Goal: Information Seeking & Learning: Check status

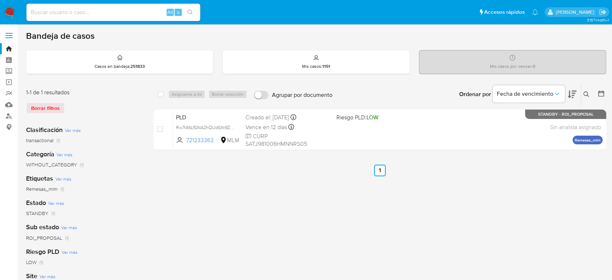
click at [586, 95] on icon at bounding box center [586, 93] width 5 height 5
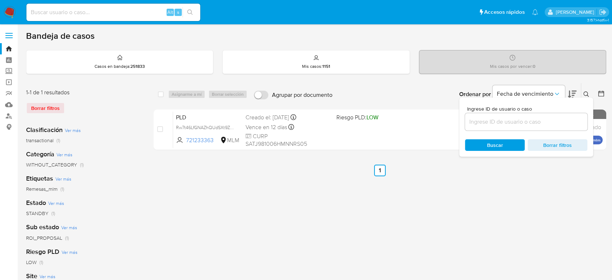
click at [516, 122] on input at bounding box center [526, 121] width 122 height 9
type input "2277216833"
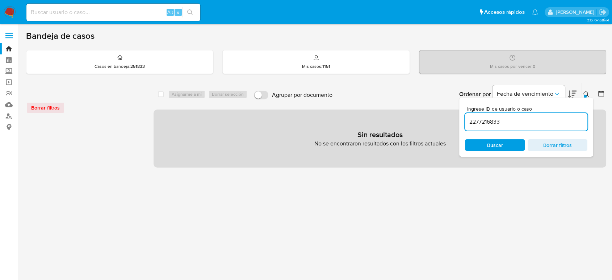
click at [64, 107] on div "Borrar filtros" at bounding box center [84, 108] width 116 height 12
click at [59, 107] on div "Borrar filtros" at bounding box center [84, 108] width 116 height 12
click at [57, 109] on div "Borrar filtros" at bounding box center [84, 108] width 116 height 12
click at [97, 166] on div at bounding box center [84, 242] width 116 height 246
click at [7, 8] on img at bounding box center [10, 12] width 12 height 12
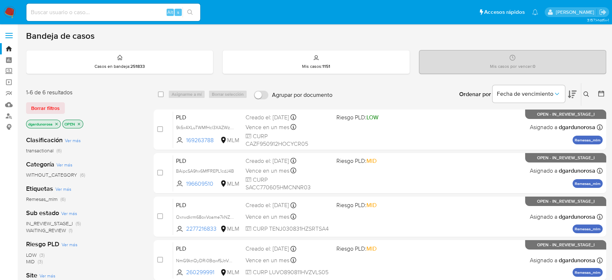
click at [587, 94] on icon at bounding box center [586, 93] width 5 height 5
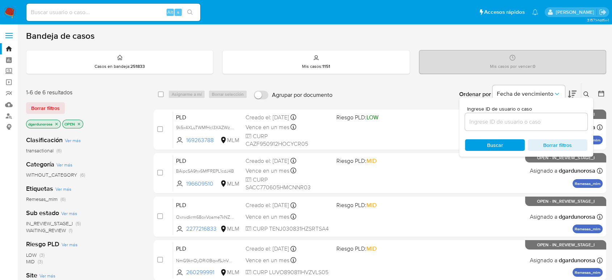
click at [561, 121] on input at bounding box center [526, 121] width 122 height 9
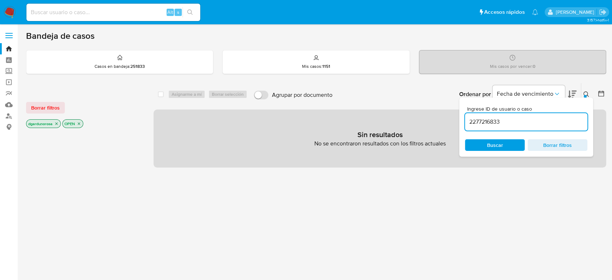
click at [534, 122] on input "2277216833" at bounding box center [526, 121] width 122 height 9
type input "2277216833"
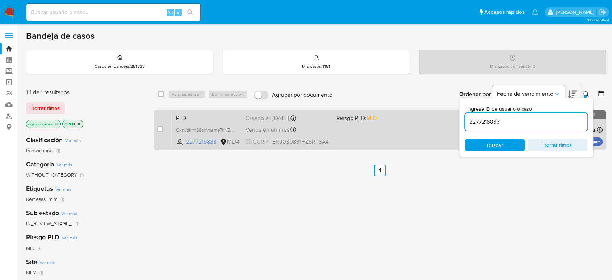
click at [390, 135] on div "PLD Oxrwdkrm68oxVoame7kNZkWo 2277216833 MLM Riesgo PLD: MID Creado el: 12/08/20…" at bounding box center [388, 129] width 430 height 37
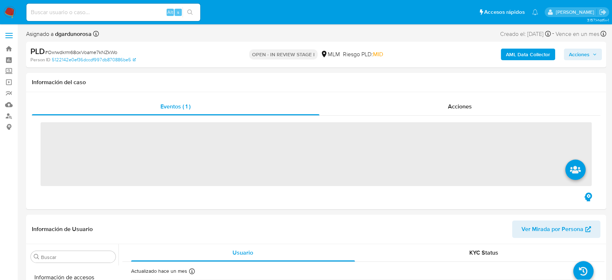
scroll to position [306, 0]
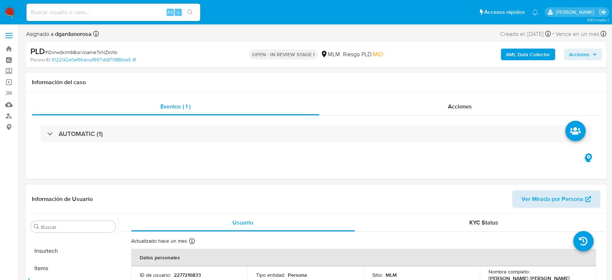
select select "10"
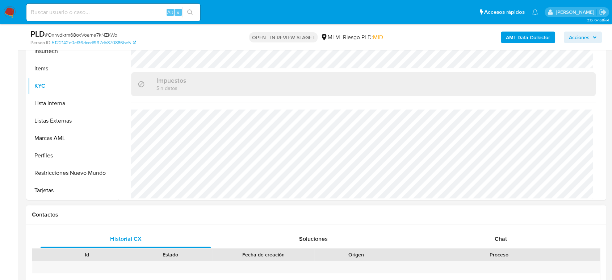
scroll to position [161, 0]
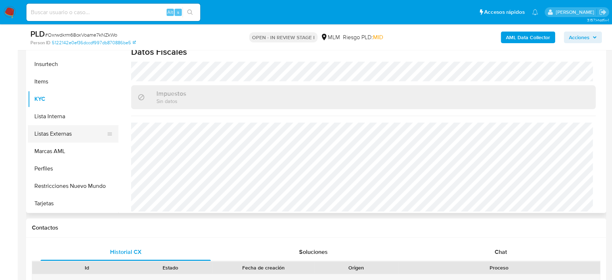
drag, startPoint x: 75, startPoint y: 134, endPoint x: 115, endPoint y: 144, distance: 41.4
click at [75, 134] on button "Listas Externas" at bounding box center [73, 133] width 91 height 17
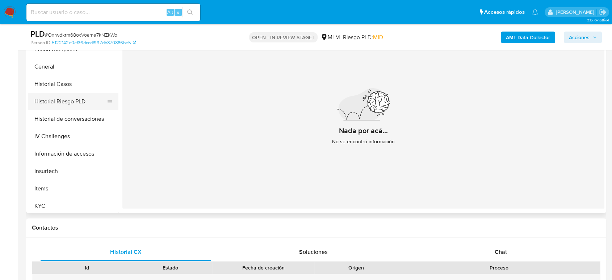
scroll to position [186, 0]
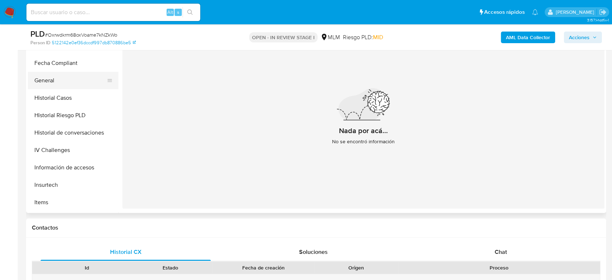
click at [44, 78] on button "General" at bounding box center [70, 80] width 85 height 17
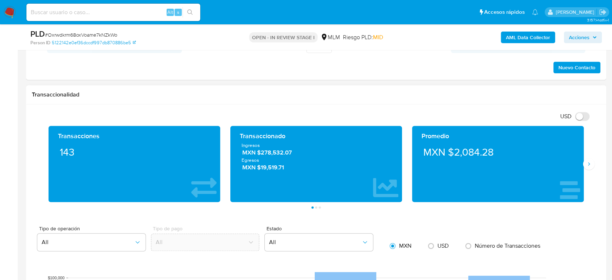
scroll to position [523, 0]
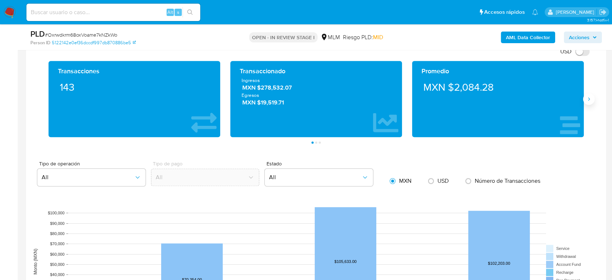
click at [591, 100] on icon "Siguiente" at bounding box center [589, 99] width 6 height 6
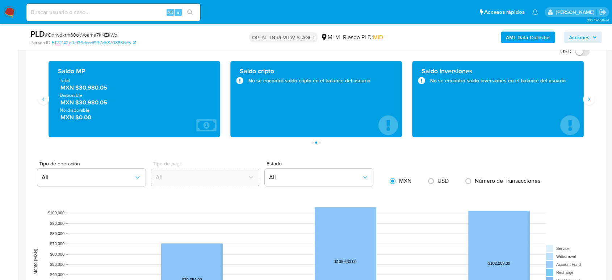
drag, startPoint x: 110, startPoint y: 89, endPoint x: 75, endPoint y: 90, distance: 34.8
click at [75, 90] on span "MXN $30,980.05" at bounding box center [135, 87] width 149 height 8
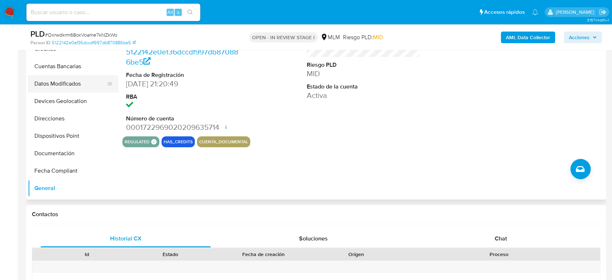
scroll to position [121, 0]
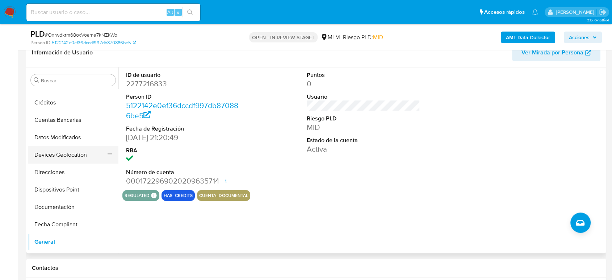
click at [76, 154] on button "Devices Geolocation" at bounding box center [70, 154] width 85 height 17
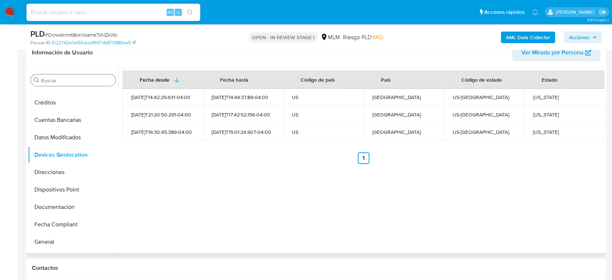
click at [65, 78] on input "Buscar" at bounding box center [77, 80] width 72 height 7
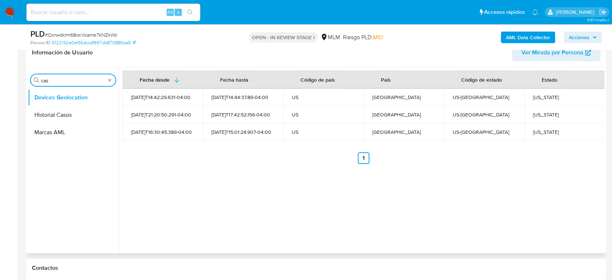
scroll to position [0, 0]
type input "cas"
click at [61, 115] on button "Historial Casos" at bounding box center [70, 114] width 85 height 17
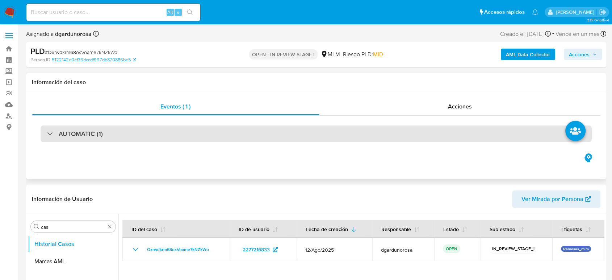
click at [67, 140] on div "AUTOMATIC (1)" at bounding box center [316, 133] width 551 height 17
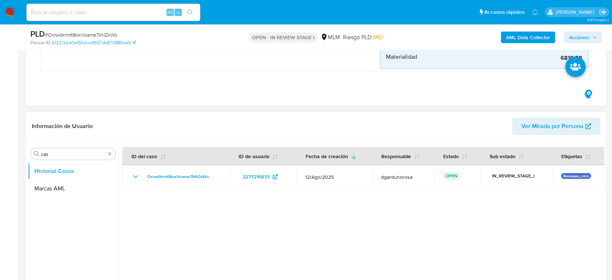
scroll to position [322, 0]
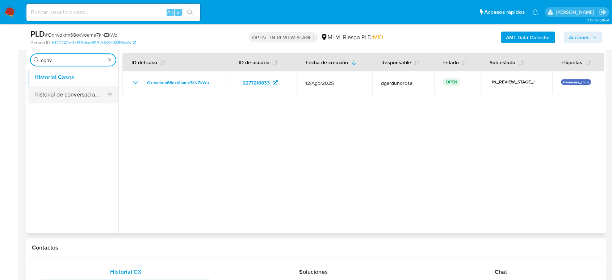
type input "conv"
click at [71, 92] on button "Historial de conversaciones" at bounding box center [70, 94] width 85 height 17
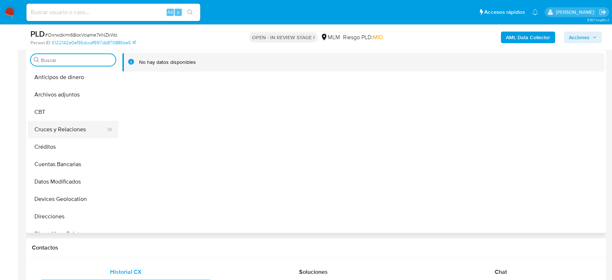
scroll to position [241, 0]
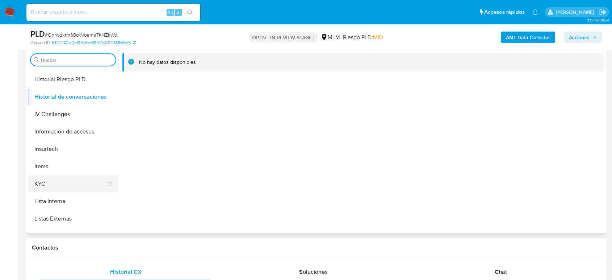
click at [61, 181] on button "KYC" at bounding box center [70, 183] width 85 height 17
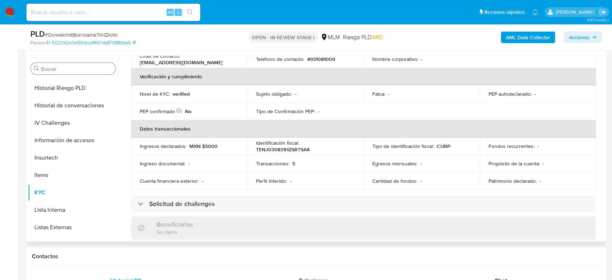
scroll to position [126, 0]
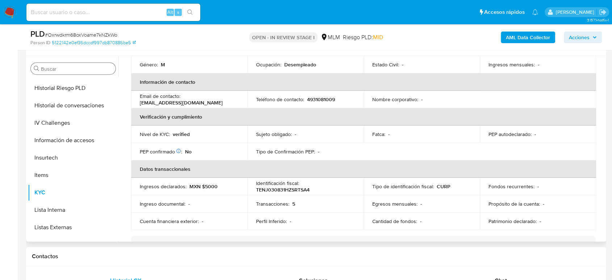
click at [316, 96] on p "4931081009" at bounding box center [321, 99] width 28 height 7
copy p "4931081009"
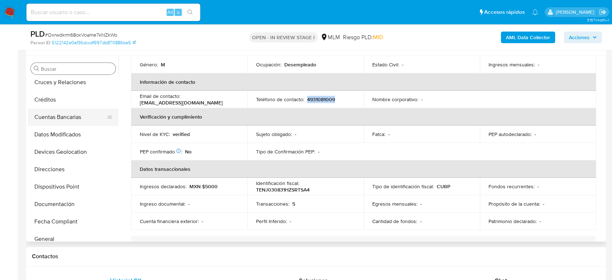
scroll to position [40, 0]
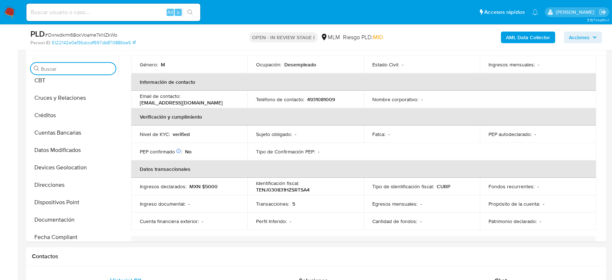
click at [61, 68] on input "Buscar" at bounding box center [77, 69] width 72 height 7
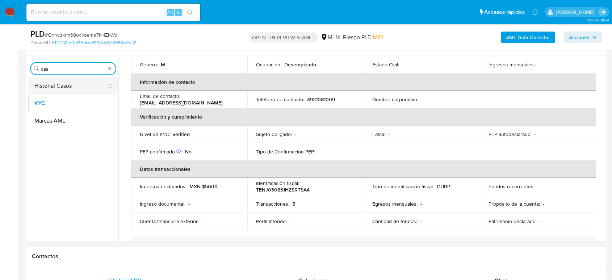
type input "cas"
click at [50, 84] on button "Historial Casos" at bounding box center [70, 85] width 85 height 17
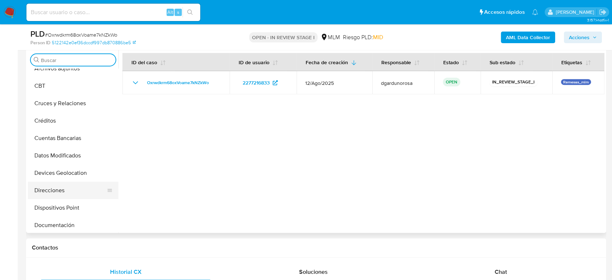
scroll to position [40, 0]
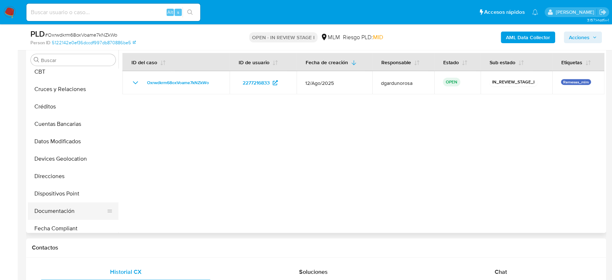
click at [56, 210] on button "Documentación" at bounding box center [70, 210] width 85 height 17
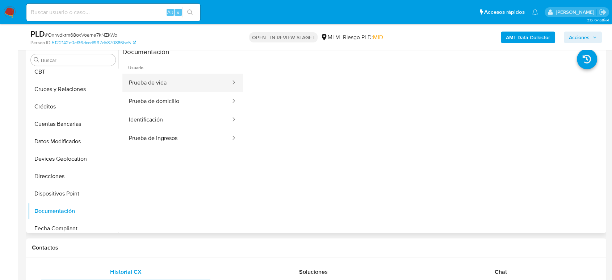
drag, startPoint x: 170, startPoint y: 76, endPoint x: 176, endPoint y: 78, distance: 6.5
click at [170, 78] on button "Prueba de vida" at bounding box center [176, 83] width 109 height 18
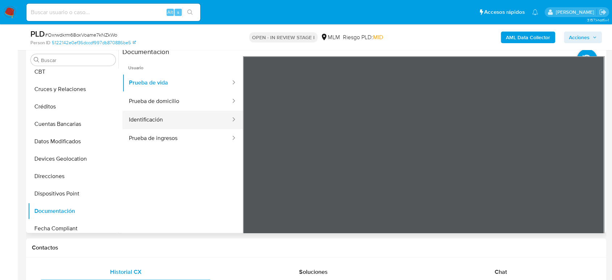
click at [170, 125] on button "Identificación" at bounding box center [176, 120] width 109 height 18
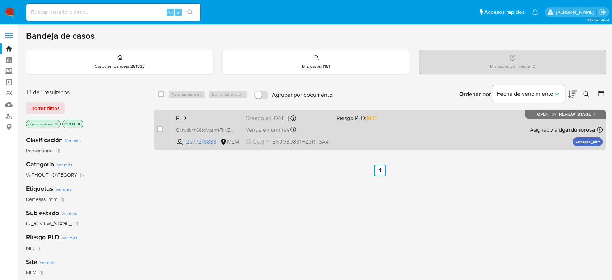
click at [456, 127] on div "PLD Oxrwdkrm68oxVoame7kNZkWo 2277216833 MLM Riesgo PLD: MID Creado el: [DATE] C…" at bounding box center [388, 129] width 430 height 37
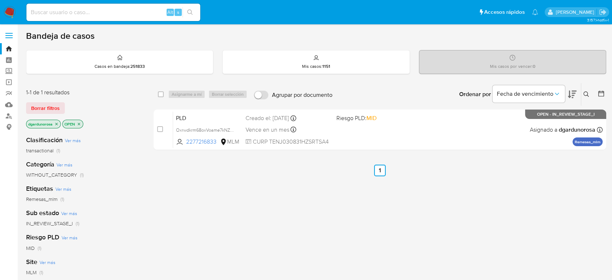
click at [290, 205] on div "select-all-cases-checkbox Asignarme a mí Borrar selección Agrupar por documento…" at bounding box center [380, 247] width 453 height 328
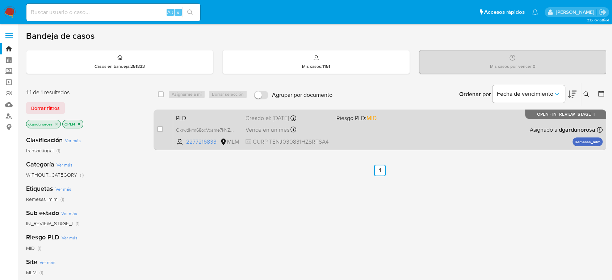
click at [378, 136] on div "PLD Oxrwdkrm68oxVoame7kNZkWo 2277216833 MLM Riesgo PLD: MID Creado el: 12/08/20…" at bounding box center [388, 129] width 430 height 37
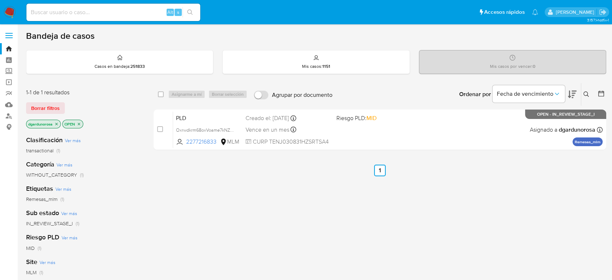
click at [585, 94] on icon at bounding box center [587, 94] width 6 height 6
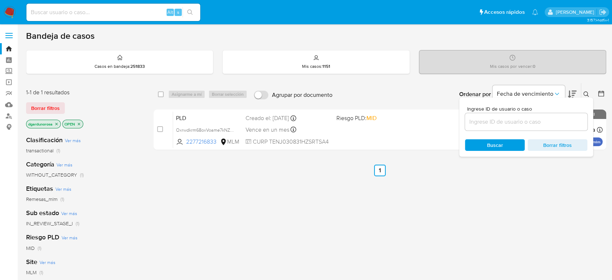
click at [529, 121] on input at bounding box center [526, 121] width 122 height 9
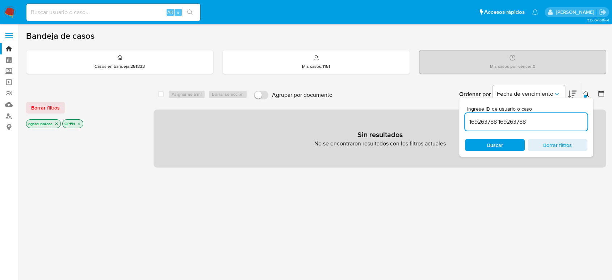
click at [507, 126] on div "169263788 169263788" at bounding box center [526, 121] width 122 height 17
click at [507, 125] on input "169263788 169263788" at bounding box center [526, 121] width 122 height 9
click at [507, 121] on input "169263788 169263788" at bounding box center [526, 121] width 122 height 9
type input "169263788"
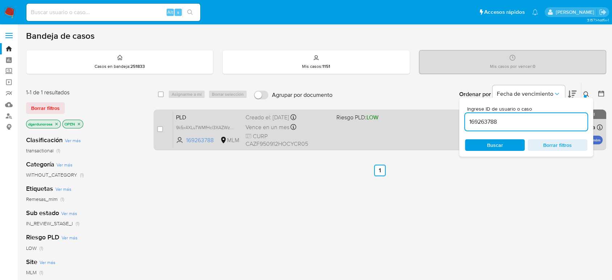
click at [430, 141] on div "PLD 9k5x4XLuTWMfHcl3XAZWzVaM 169263788 MLM Riesgo PLD: LOW Creado el: 12/08/202…" at bounding box center [388, 129] width 430 height 37
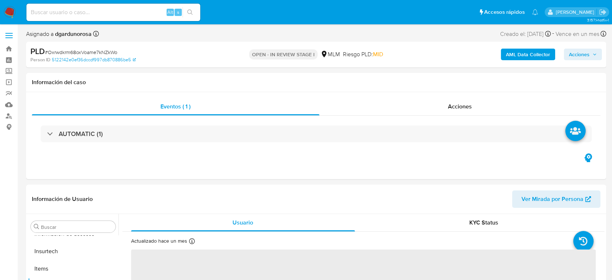
scroll to position [306, 0]
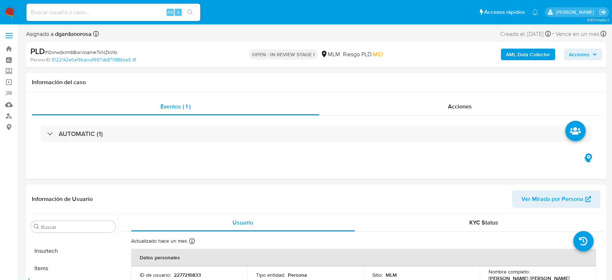
select select "10"
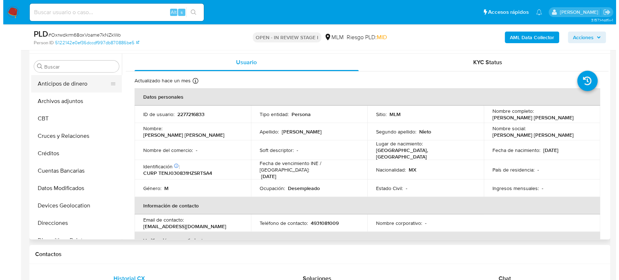
scroll to position [121, 0]
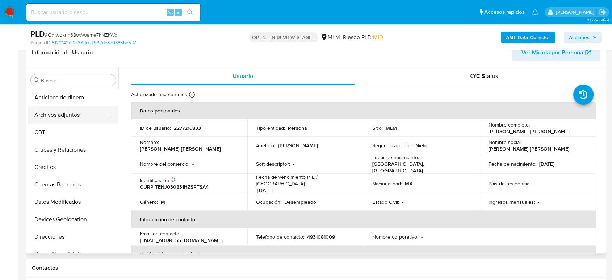
click at [67, 112] on button "Archivos adjuntos" at bounding box center [70, 114] width 85 height 17
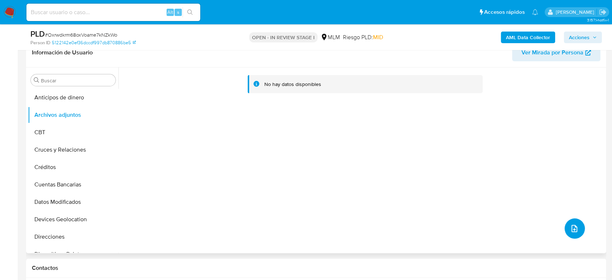
click at [570, 224] on icon "upload-file" at bounding box center [574, 228] width 9 height 9
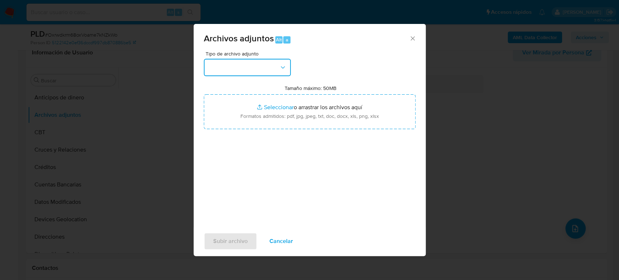
click at [243, 69] on button "button" at bounding box center [247, 67] width 87 height 17
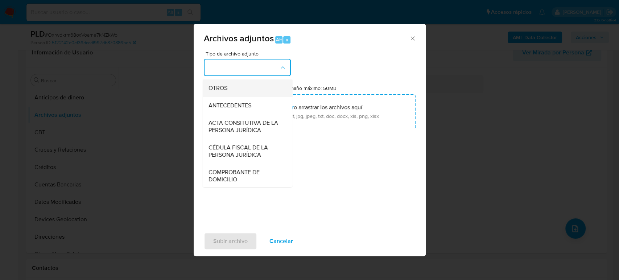
click at [241, 97] on div "OTROS" at bounding box center [245, 87] width 74 height 17
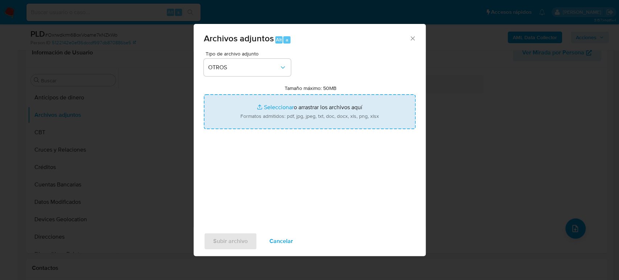
type input "C:\fakepath\2277216833_Jesus Trejo_Agosto2025.pdf"
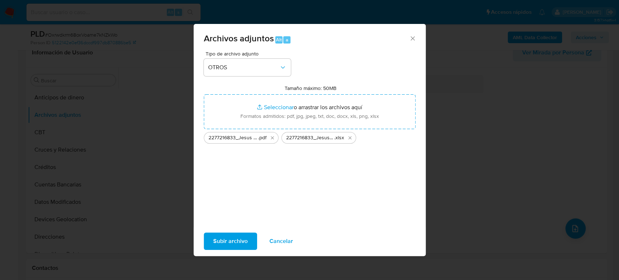
click at [223, 237] on span "Subir archivo" at bounding box center [230, 241] width 34 height 16
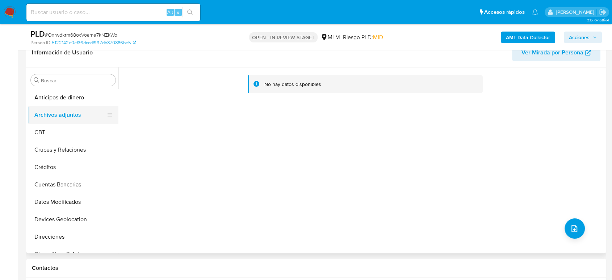
drag, startPoint x: 67, startPoint y: 128, endPoint x: 66, endPoint y: 117, distance: 11.2
click at [67, 128] on button "CBT" at bounding box center [73, 132] width 91 height 17
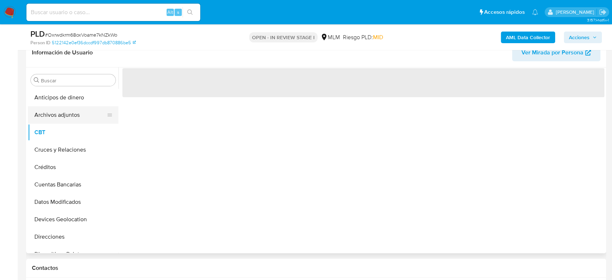
click at [66, 114] on button "Archivos adjuntos" at bounding box center [70, 114] width 85 height 17
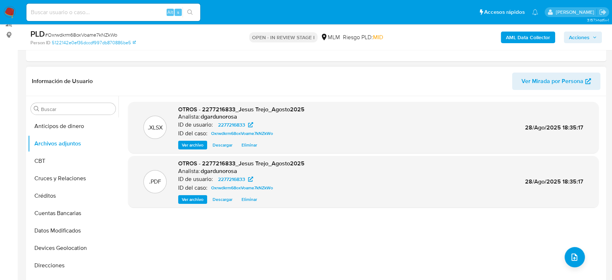
scroll to position [80, 0]
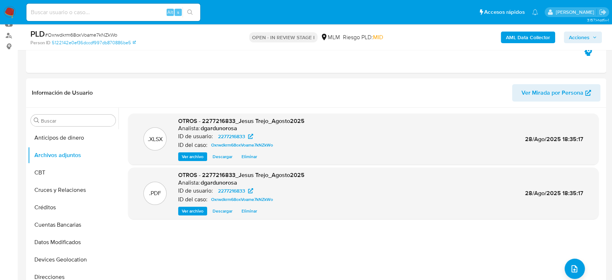
click at [586, 41] on span "Acciones" at bounding box center [579, 38] width 21 height 12
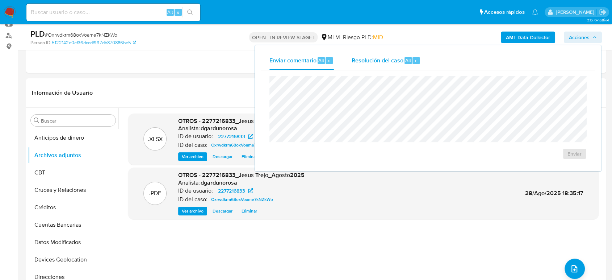
click at [406, 64] on div "Resolución del caso Alt r" at bounding box center [385, 60] width 69 height 19
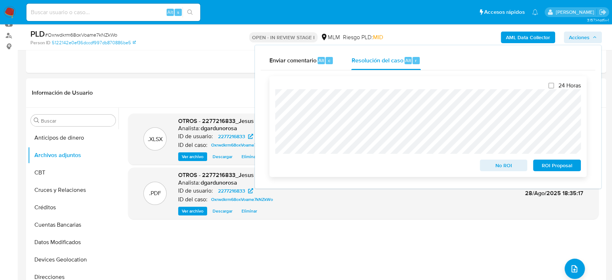
click at [486, 166] on span "No ROI" at bounding box center [504, 165] width 38 height 10
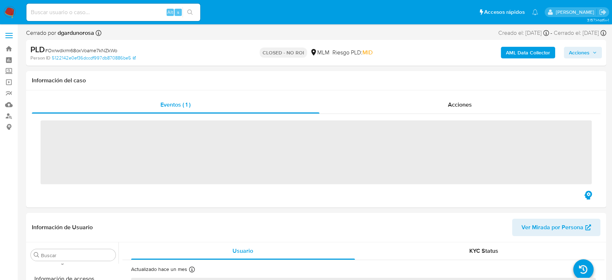
scroll to position [306, 0]
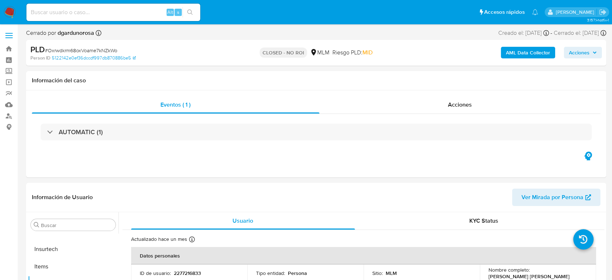
select select "10"
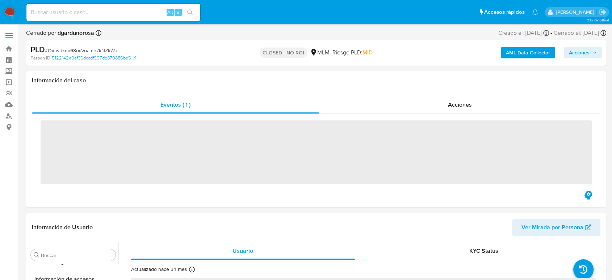
scroll to position [306, 0]
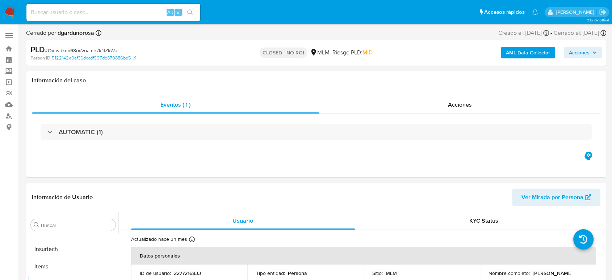
select select "10"
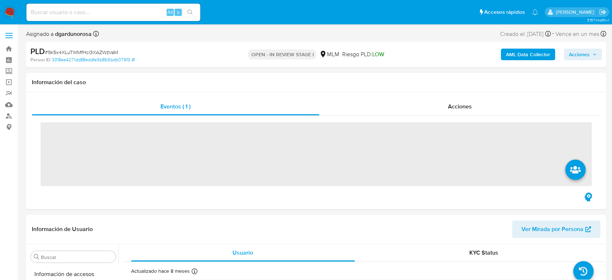
scroll to position [306, 0]
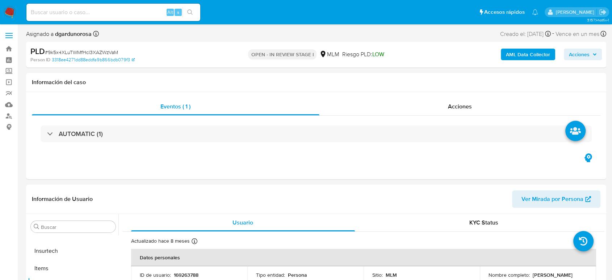
select select "10"
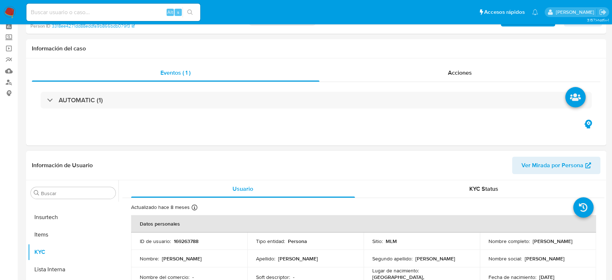
scroll to position [121, 0]
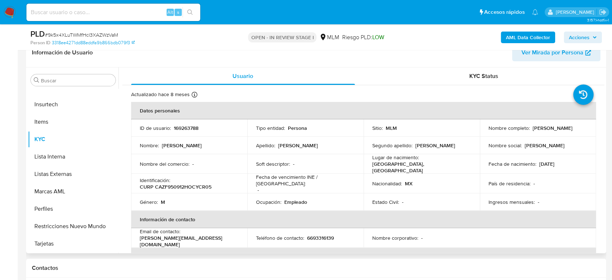
drag, startPoint x: 369, startPoint y: 162, endPoint x: 396, endPoint y: 164, distance: 27.2
click at [369, 162] on td "Lugar de nacimiento : [DEMOGRAPHIC_DATA], [GEOGRAPHIC_DATA]" at bounding box center [422, 164] width 116 height 20
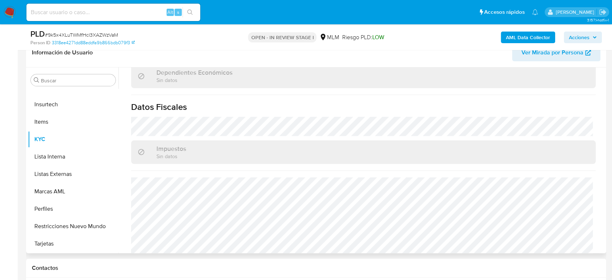
scroll to position [455, 0]
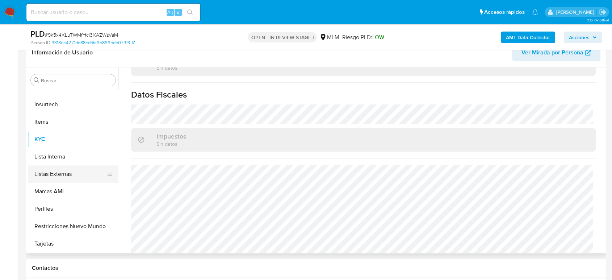
click at [43, 168] on button "Listas Externas" at bounding box center [70, 173] width 85 height 17
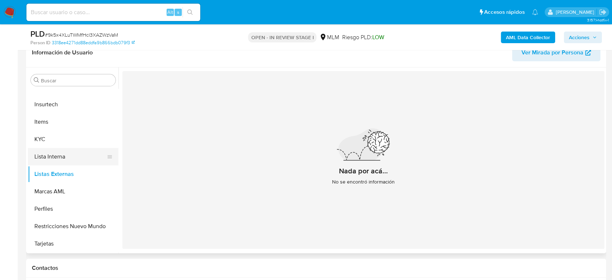
scroll to position [186, 0]
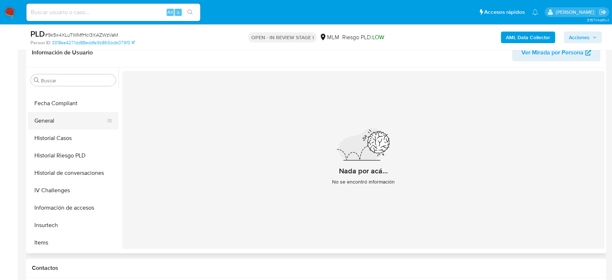
click at [42, 117] on button "General" at bounding box center [70, 120] width 85 height 17
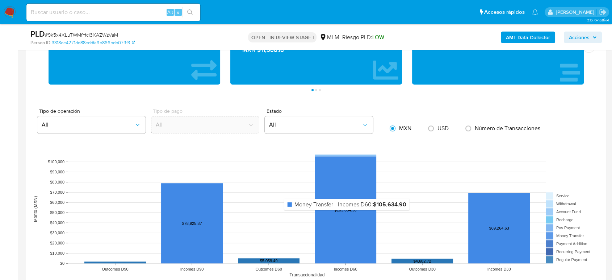
scroll to position [443, 0]
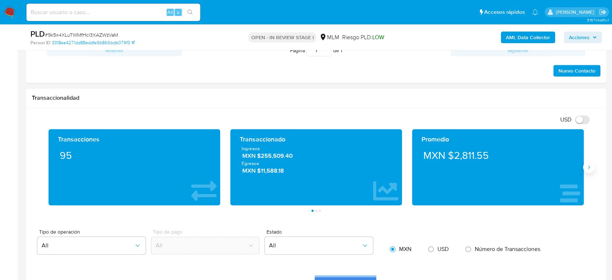
click at [591, 168] on icon "Siguiente" at bounding box center [589, 167] width 6 height 6
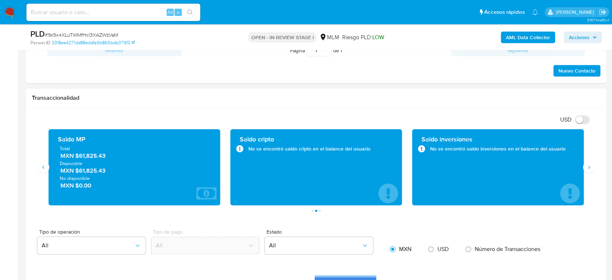
drag, startPoint x: 106, startPoint y: 159, endPoint x: 77, endPoint y: 156, distance: 29.2
click at [77, 156] on span "MXN $61,825.43" at bounding box center [135, 155] width 149 height 8
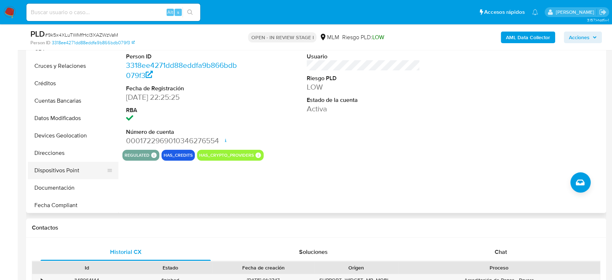
scroll to position [0, 0]
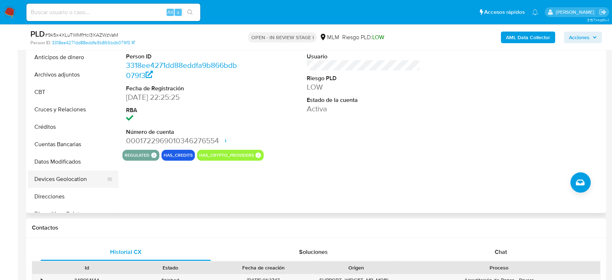
click at [66, 177] on button "Devices Geolocation" at bounding box center [70, 178] width 85 height 17
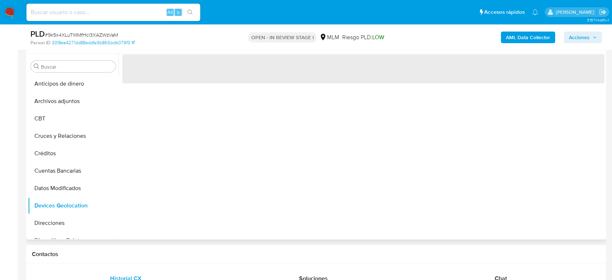
scroll to position [121, 0]
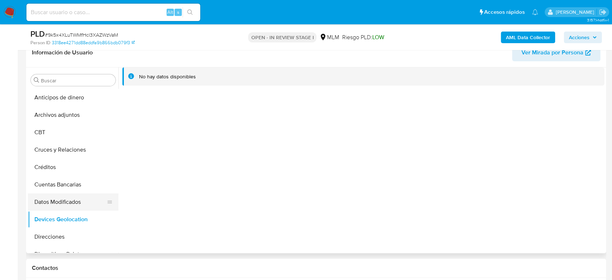
click at [38, 204] on button "Datos Modificados" at bounding box center [70, 201] width 85 height 17
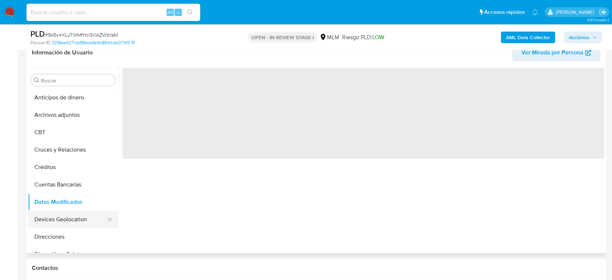
click at [47, 219] on button "Devices Geolocation" at bounding box center [70, 219] width 85 height 17
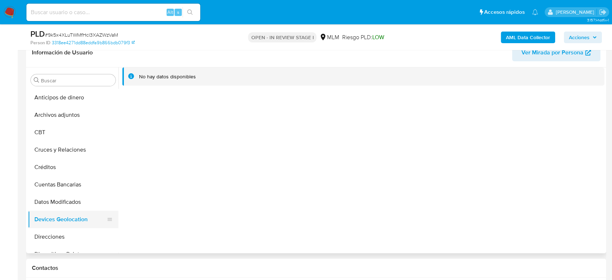
click at [70, 218] on button "Devices Geolocation" at bounding box center [70, 219] width 85 height 17
click at [68, 204] on button "Datos Modificados" at bounding box center [70, 201] width 85 height 17
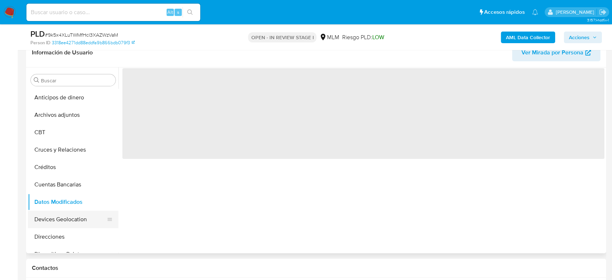
click at [63, 227] on button "Devices Geolocation" at bounding box center [70, 219] width 85 height 17
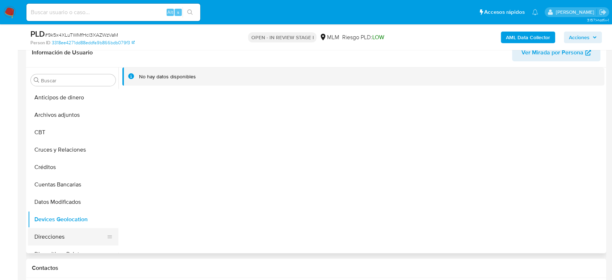
click at [74, 240] on button "Direcciones" at bounding box center [70, 236] width 85 height 17
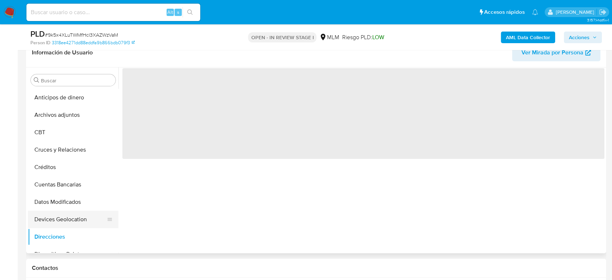
click at [75, 217] on button "Devices Geolocation" at bounding box center [70, 219] width 85 height 17
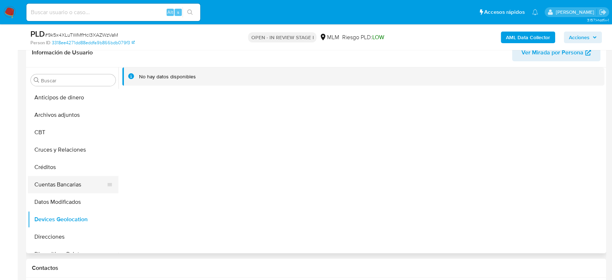
click at [48, 190] on button "Cuentas Bancarias" at bounding box center [70, 184] width 85 height 17
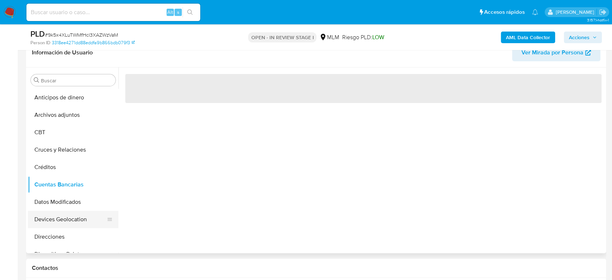
click at [49, 223] on button "Devices Geolocation" at bounding box center [70, 219] width 85 height 17
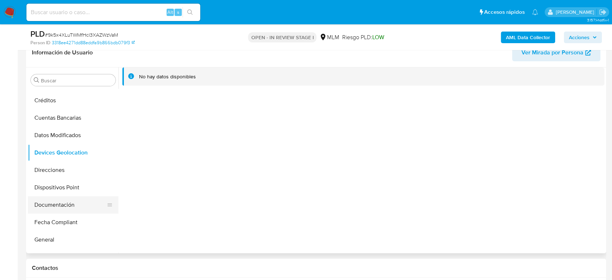
scroll to position [80, 0]
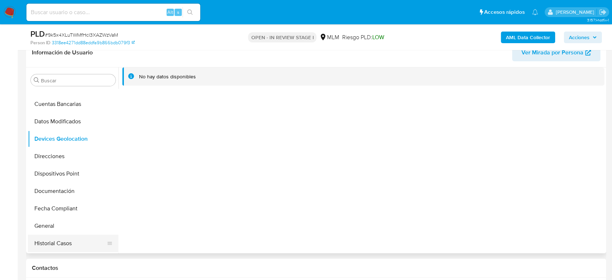
click at [59, 237] on button "Historial Casos" at bounding box center [70, 242] width 85 height 17
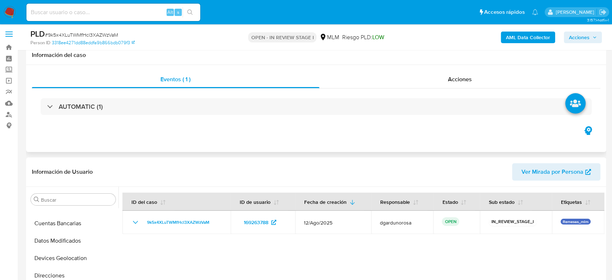
scroll to position [0, 0]
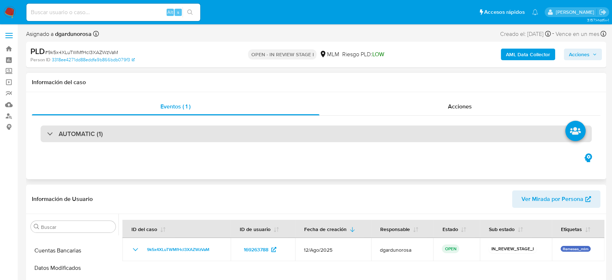
click at [139, 138] on div "AUTOMATIC (1)" at bounding box center [316, 133] width 551 height 17
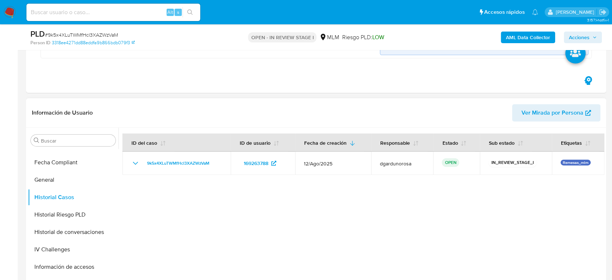
scroll to position [201, 0]
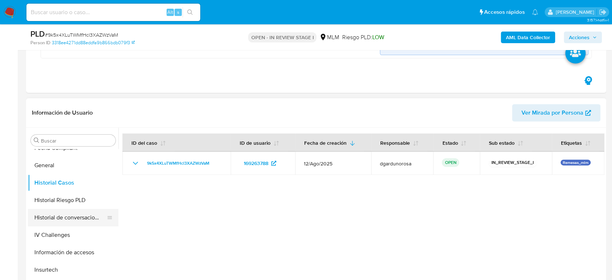
click at [63, 222] on button "Historial de conversaciones" at bounding box center [70, 217] width 85 height 17
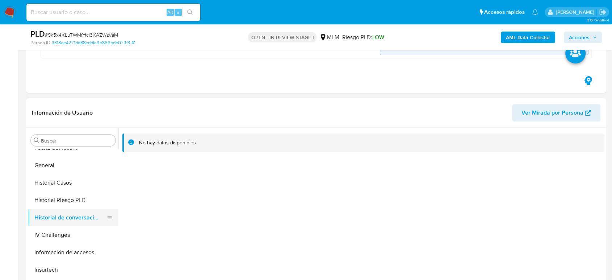
scroll to position [282, 0]
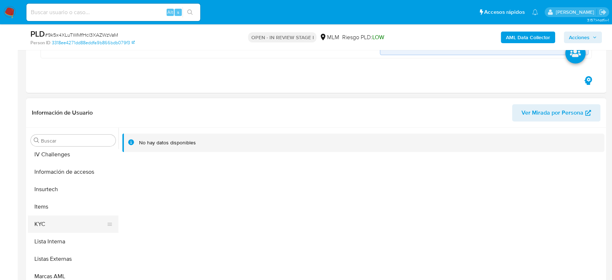
click at [48, 223] on button "KYC" at bounding box center [70, 223] width 85 height 17
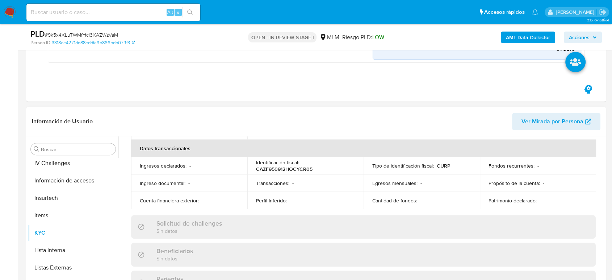
scroll to position [93, 0]
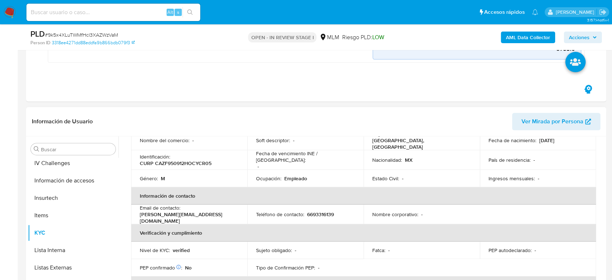
click at [321, 211] on p "6693316139" at bounding box center [320, 214] width 27 height 7
copy p "6693316139"
